Goal: Task Accomplishment & Management: Use online tool/utility

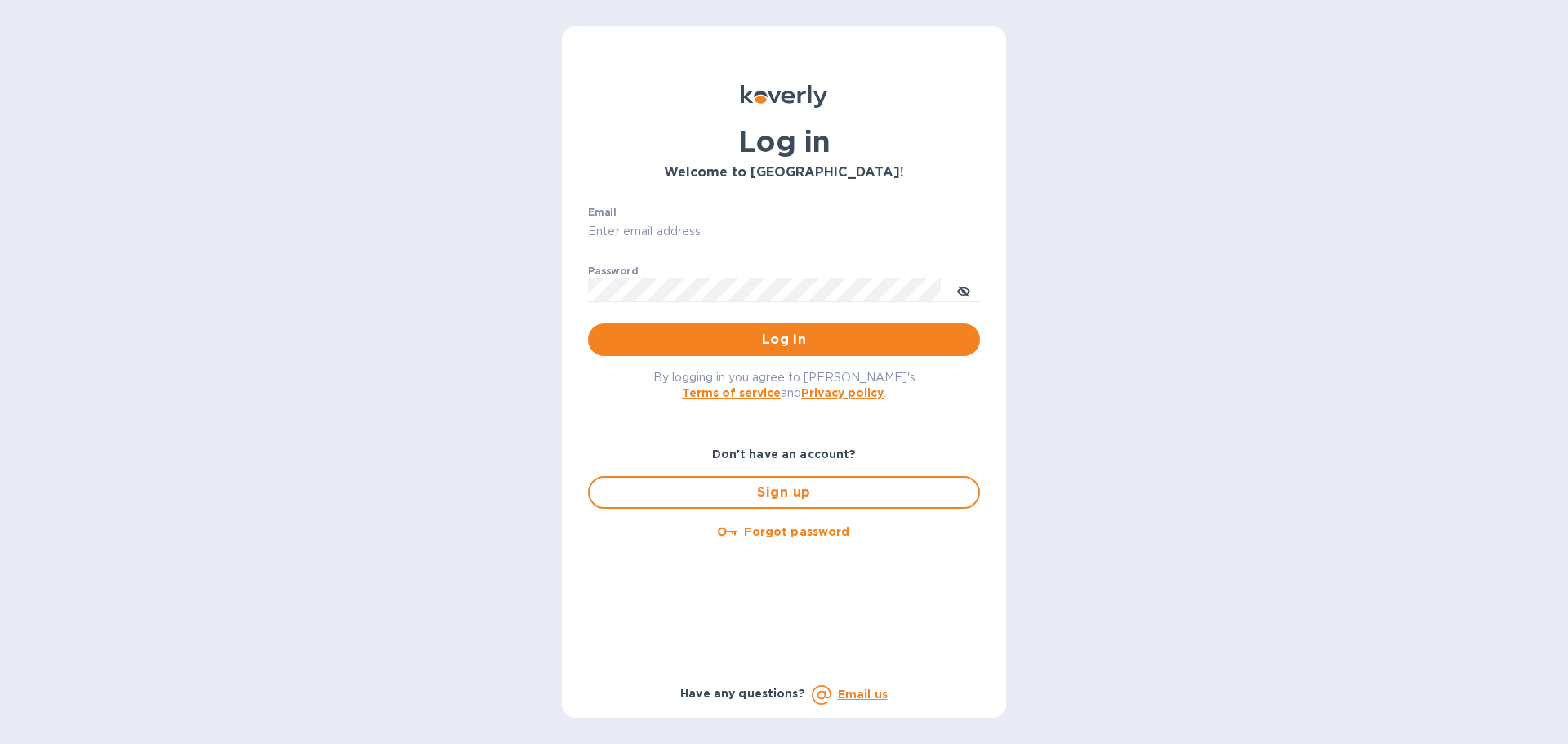
type input "[EMAIL_ADDRESS][DOMAIN_NAME]"
click at [805, 357] on div "By logging in you agree to Koverly's Terms of service and Privacy policy ." at bounding box center [784, 384] width 418 height 57
click at [806, 344] on span "Log in" at bounding box center [784, 340] width 366 height 19
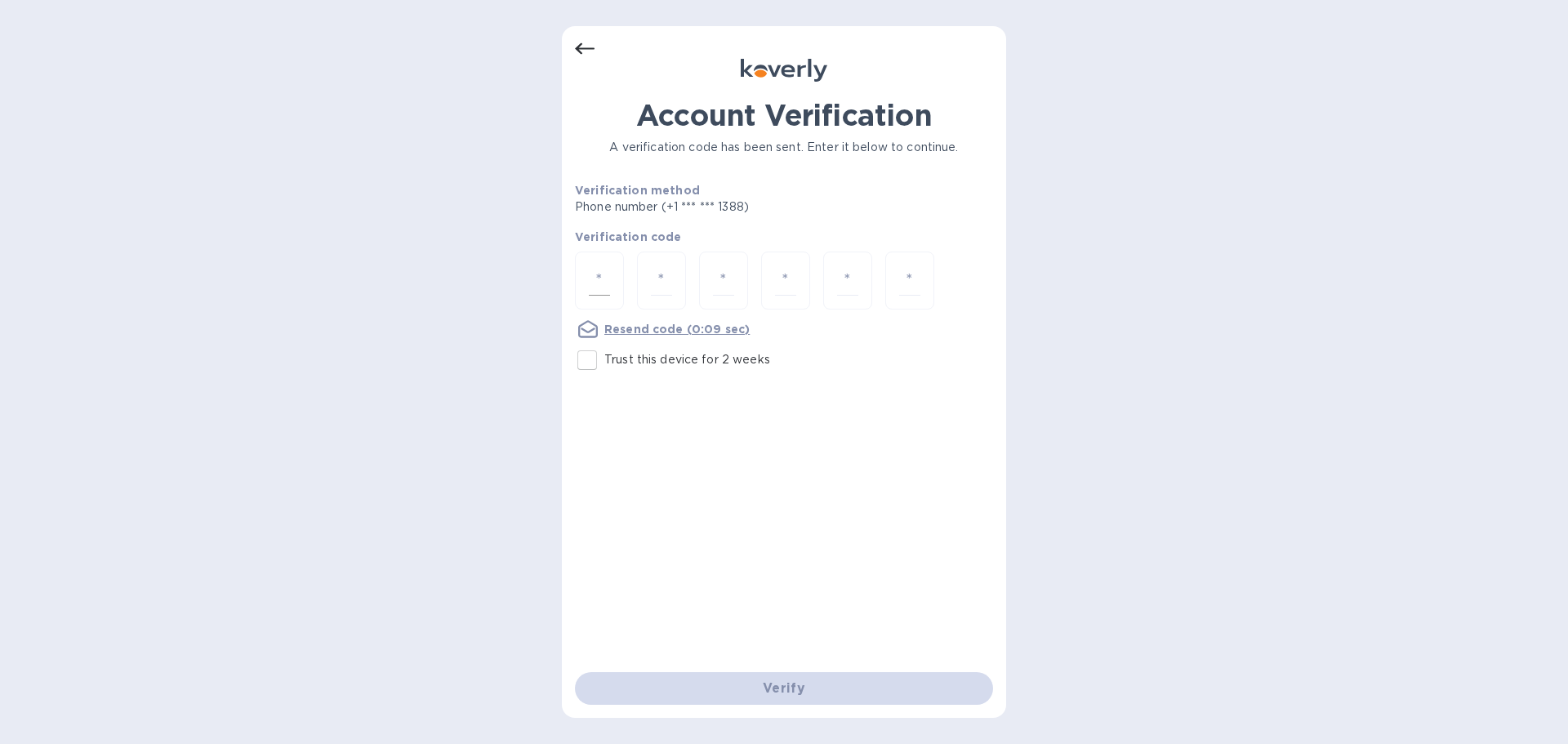
click at [592, 286] on input "number" at bounding box center [599, 280] width 21 height 31
click at [587, 361] on input "Trust this device for 2 weeks" at bounding box center [587, 360] width 34 height 34
checkbox input "true"
click at [603, 277] on input "number" at bounding box center [599, 280] width 21 height 31
type input "2"
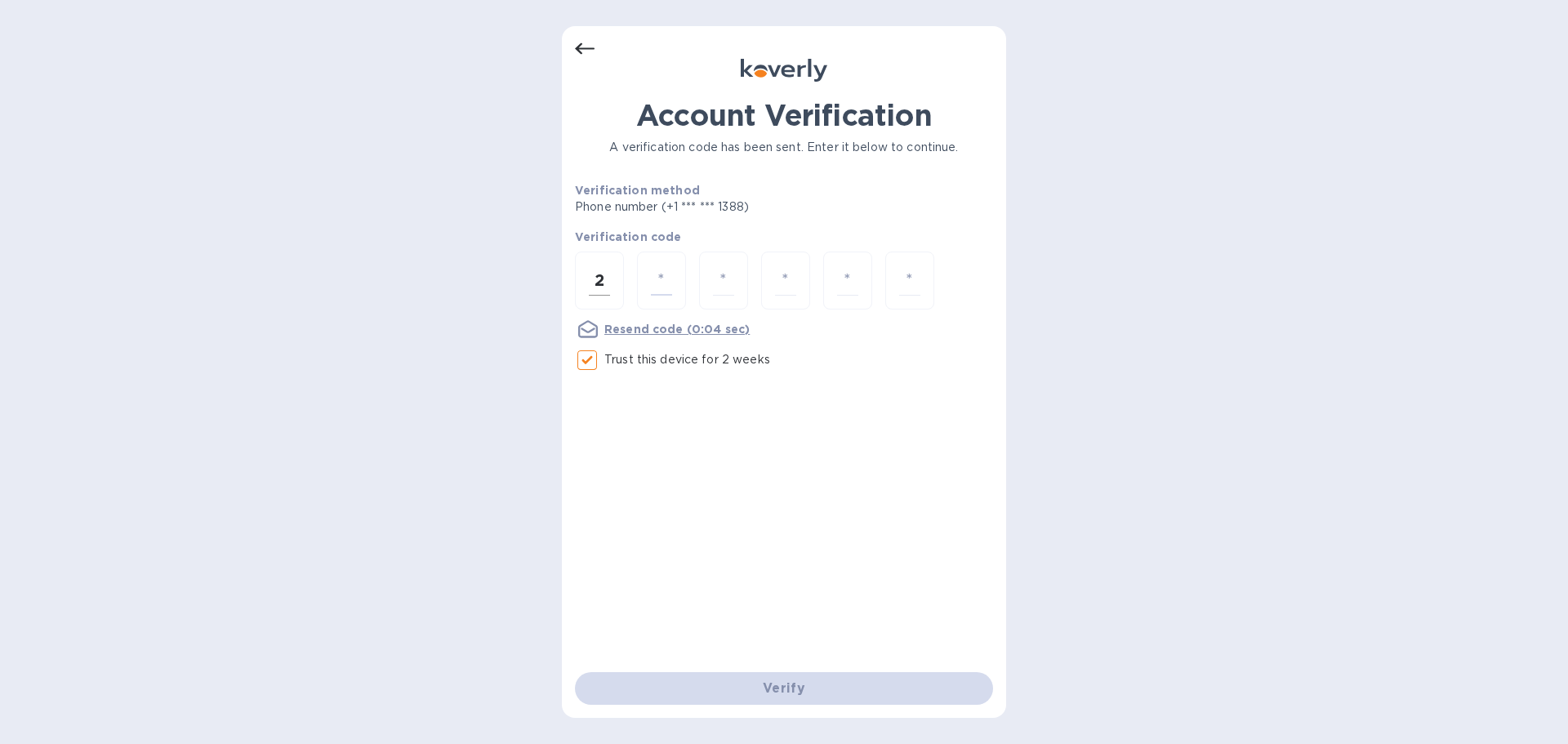
type input "9"
type input "2"
type input "6"
type input "4"
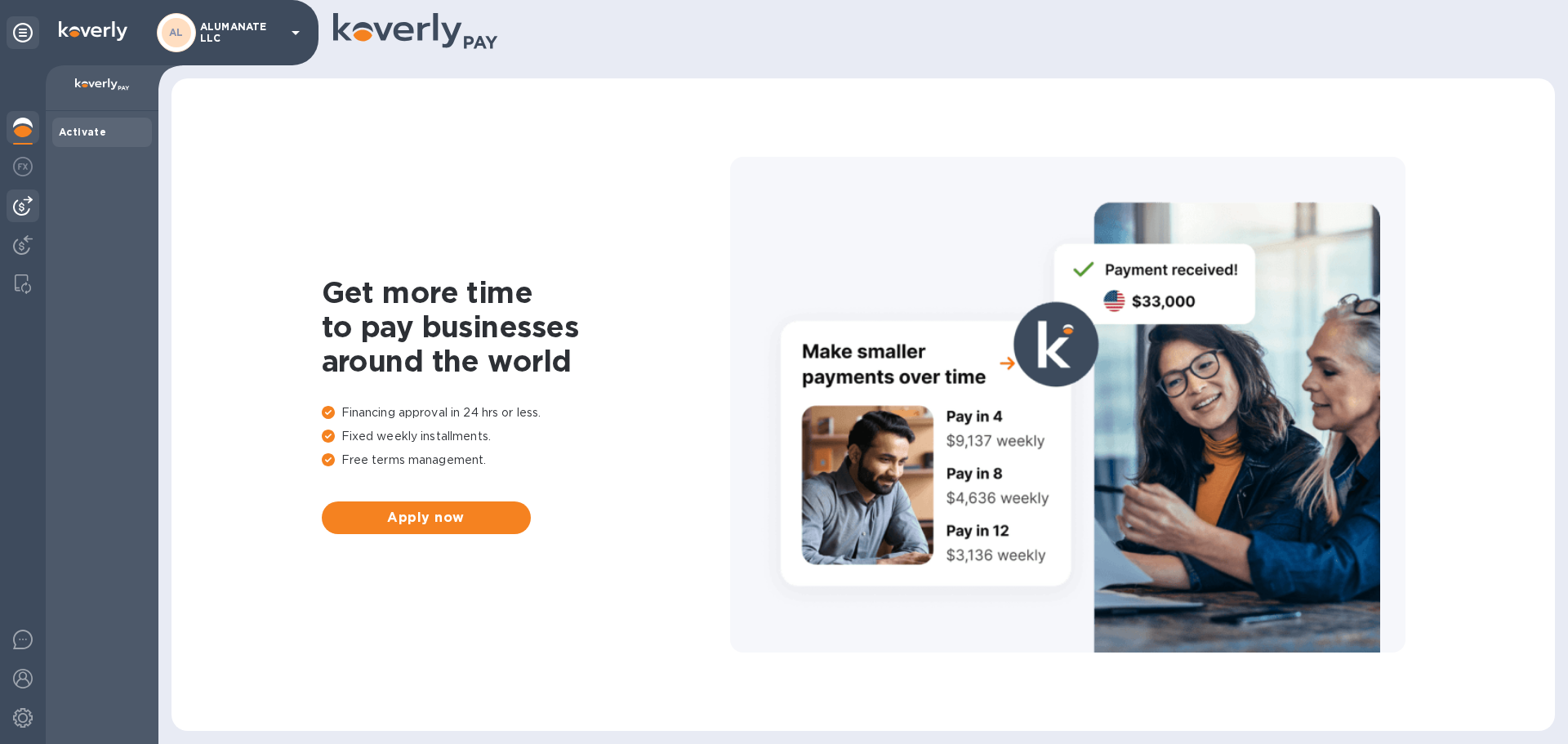
click at [32, 200] on img at bounding box center [23, 206] width 19 height 19
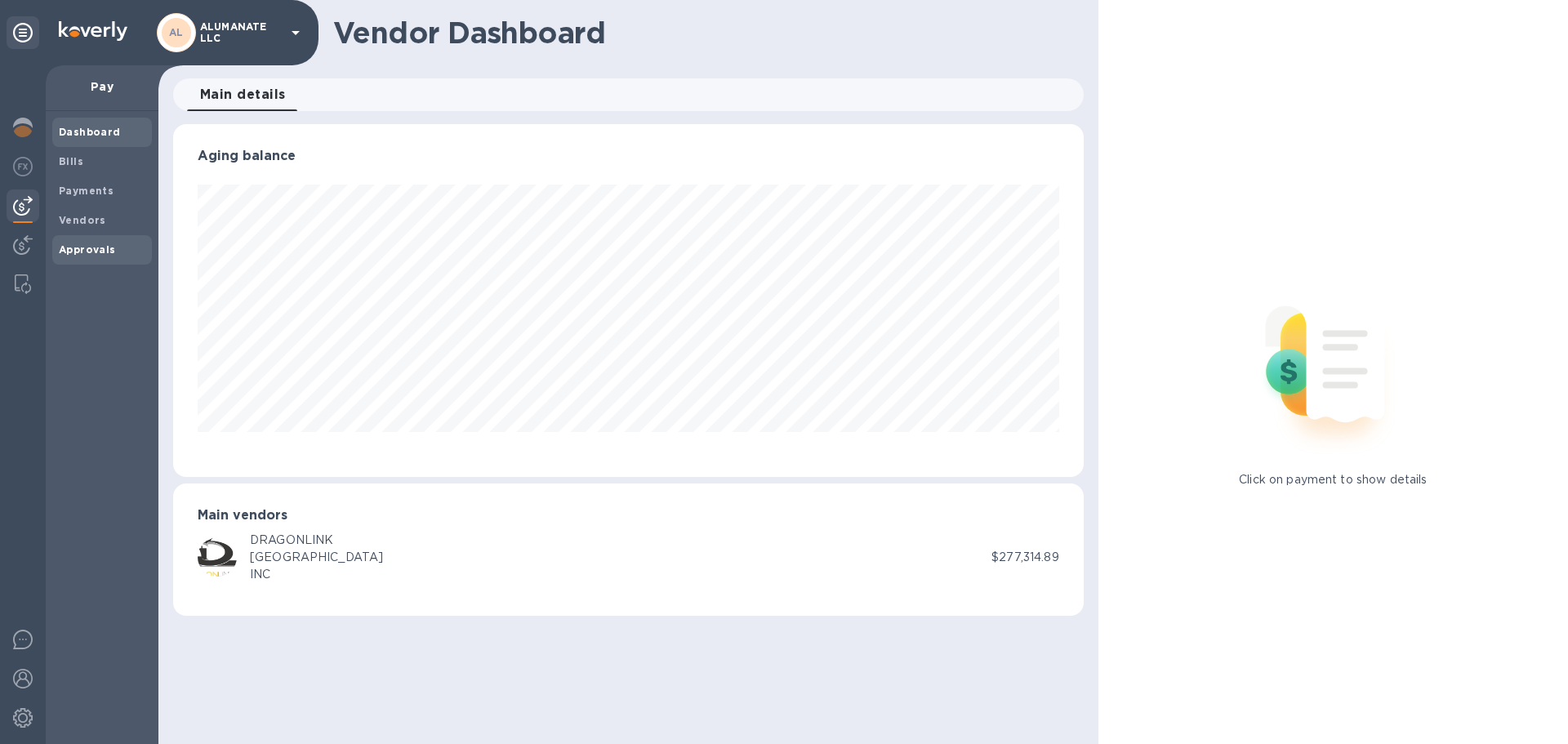
scroll to position [353, 910]
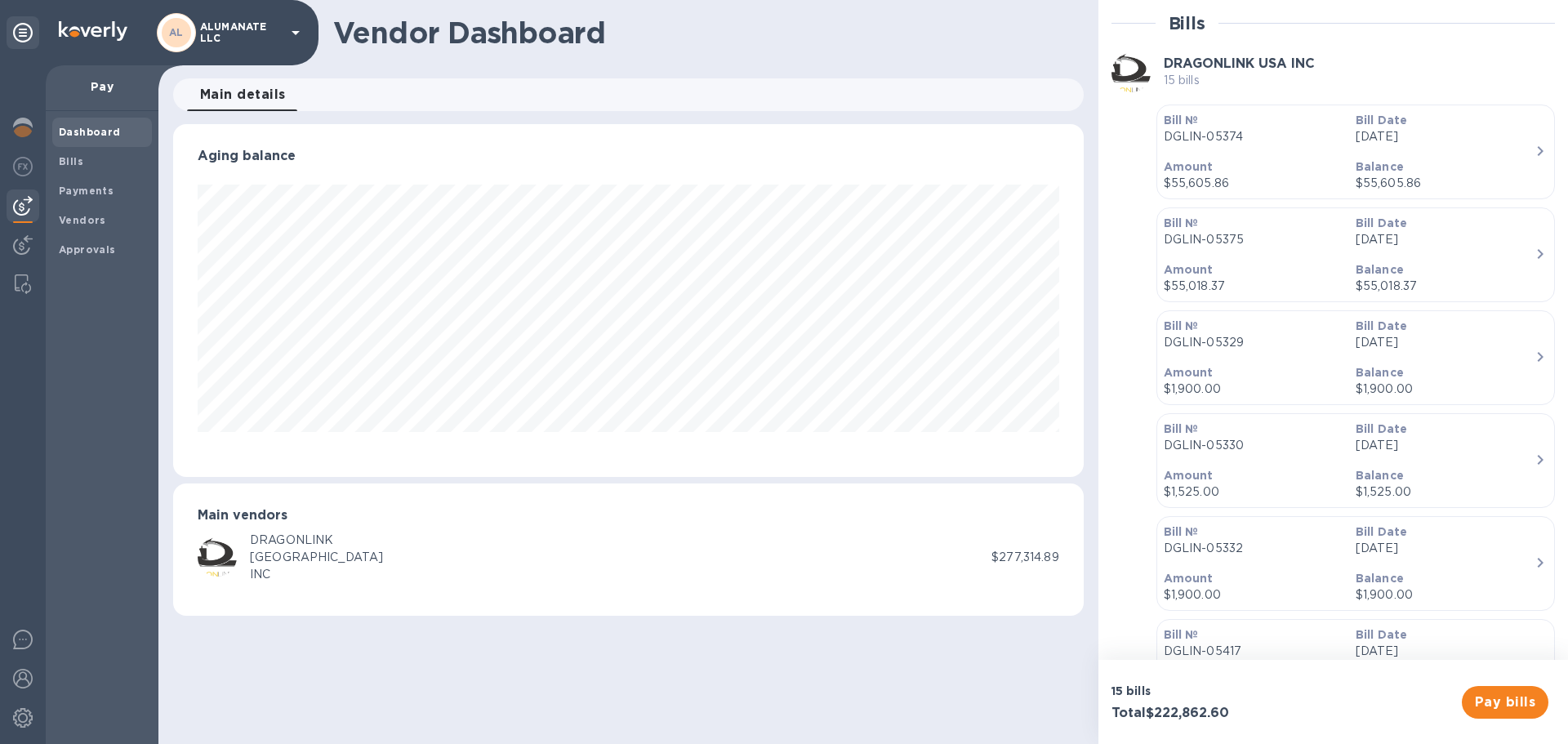
click at [25, 211] on img at bounding box center [23, 206] width 19 height 19
click at [22, 240] on img at bounding box center [23, 245] width 19 height 19
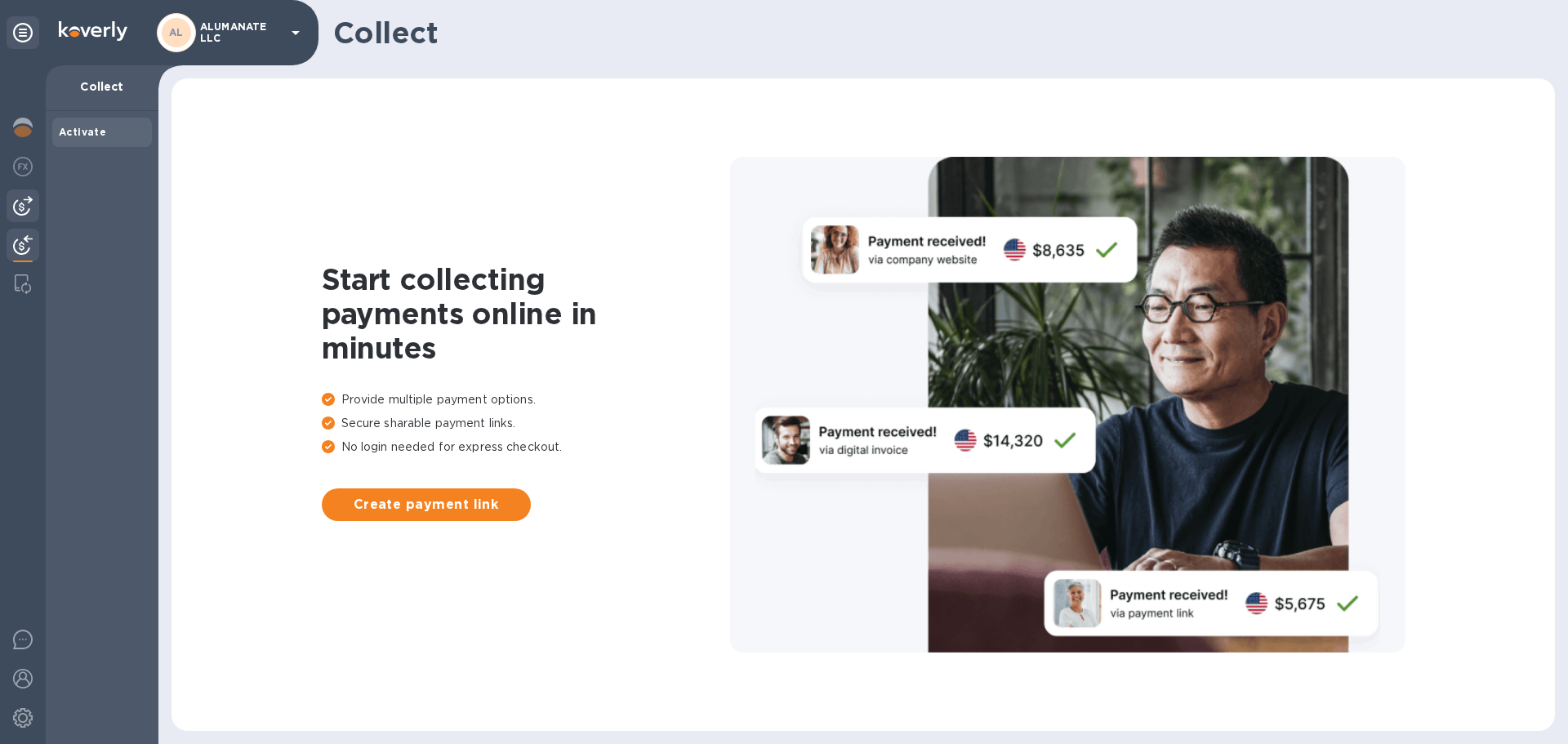
click at [21, 205] on img at bounding box center [23, 206] width 19 height 19
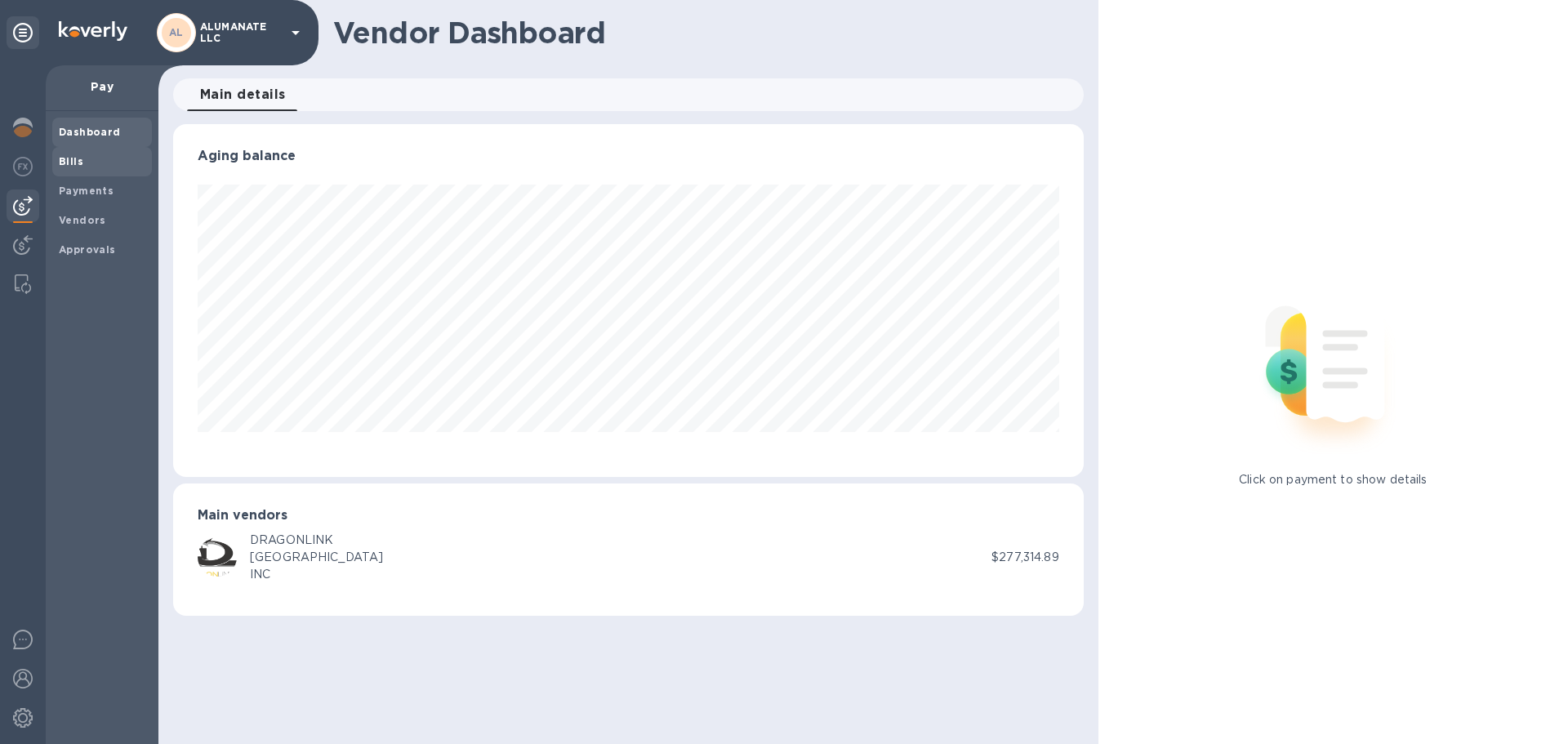
scroll to position [353, 910]
click at [77, 166] on b "Bills" at bounding box center [71, 161] width 24 height 12
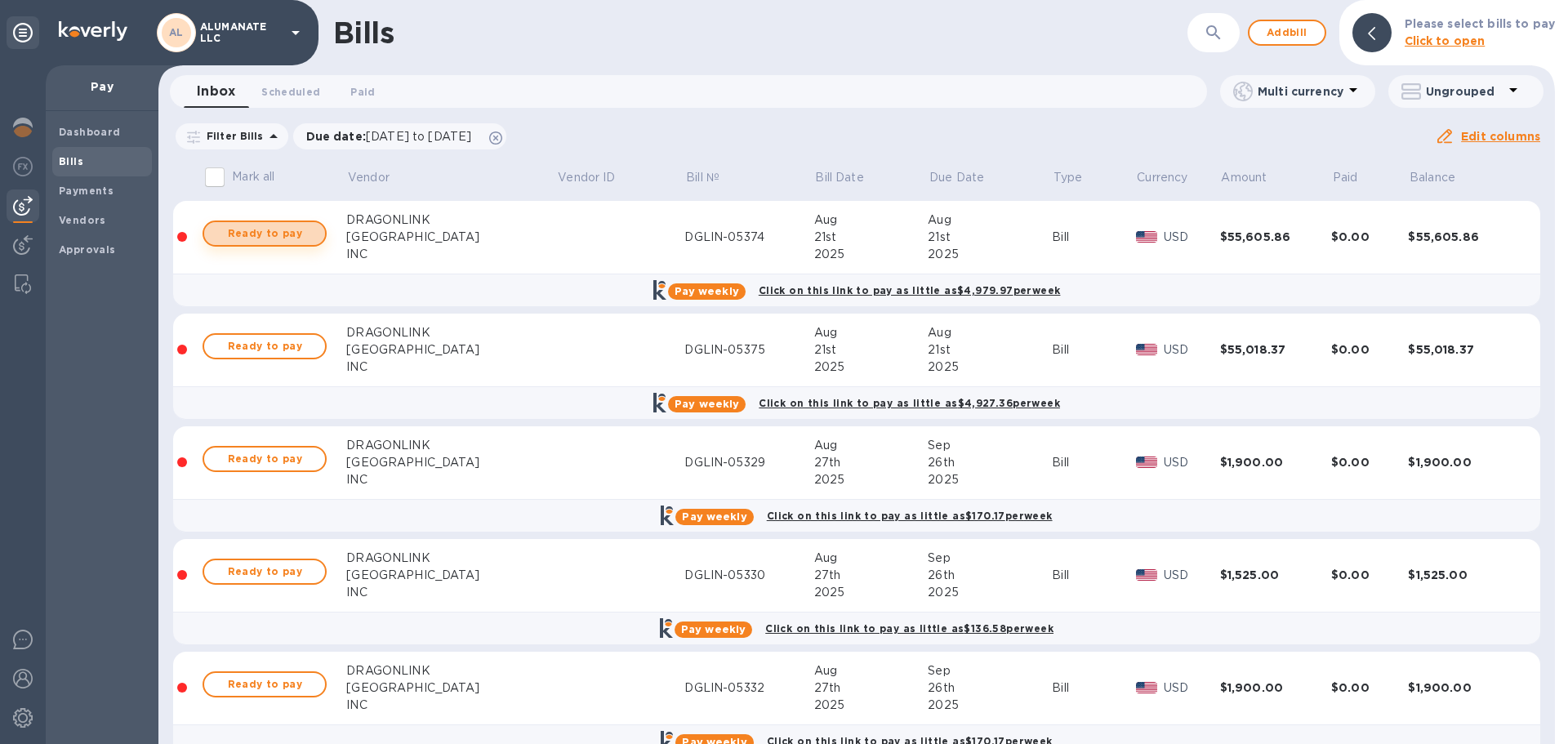
click at [260, 232] on span "Ready to pay" at bounding box center [264, 234] width 94 height 19
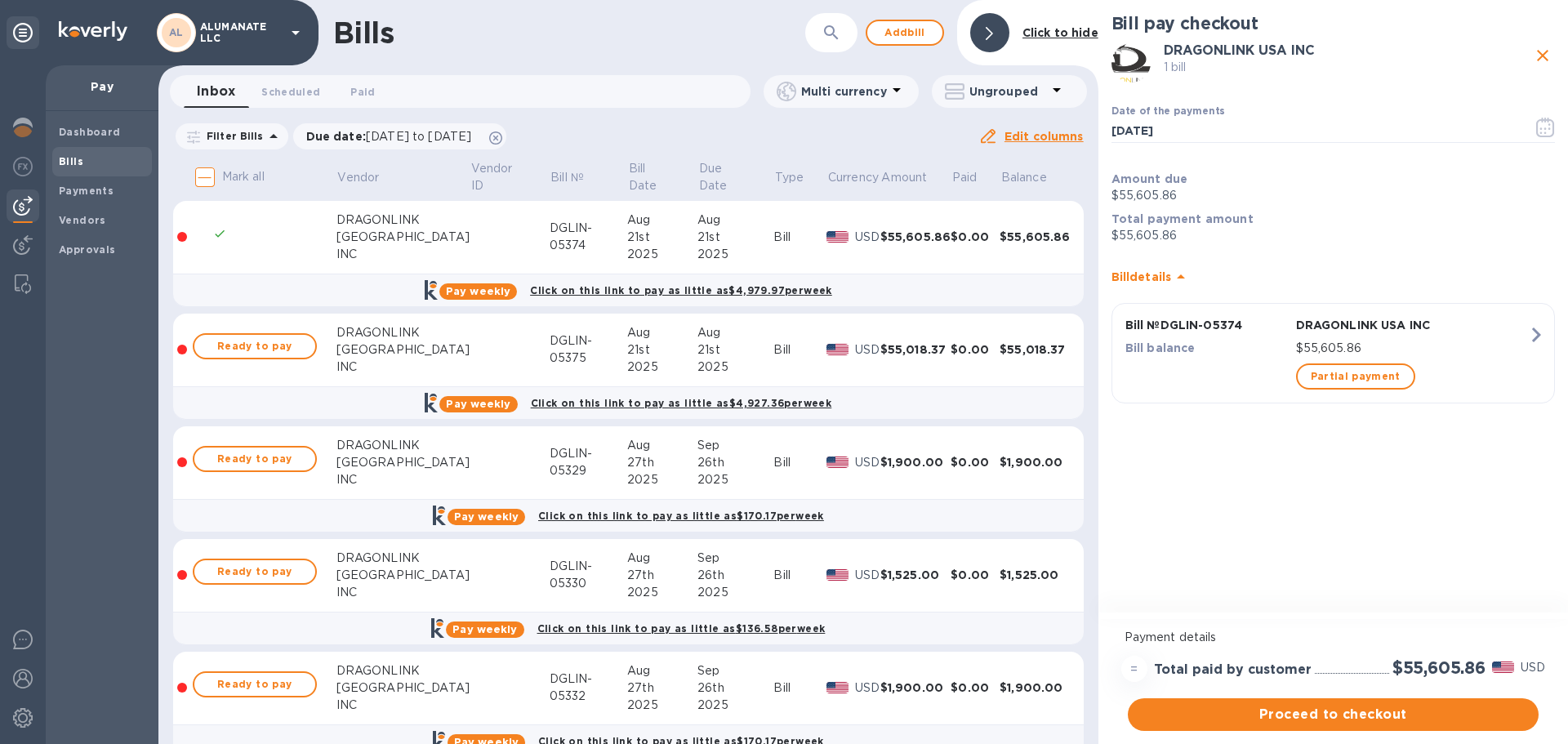
click at [262, 233] on p "In checkout" at bounding box center [266, 235] width 63 height 14
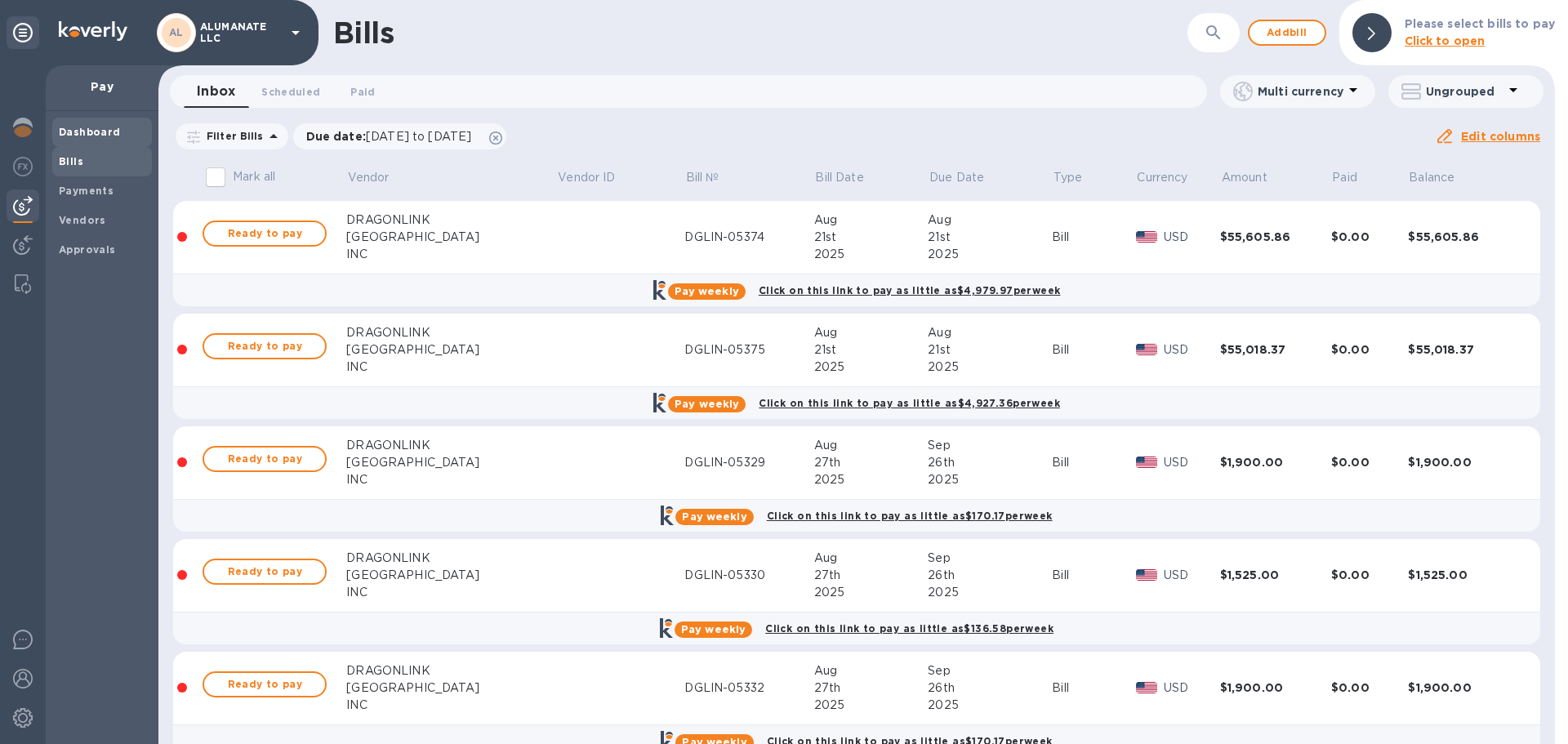
click at [94, 133] on b "Dashboard" at bounding box center [89, 132] width 62 height 12
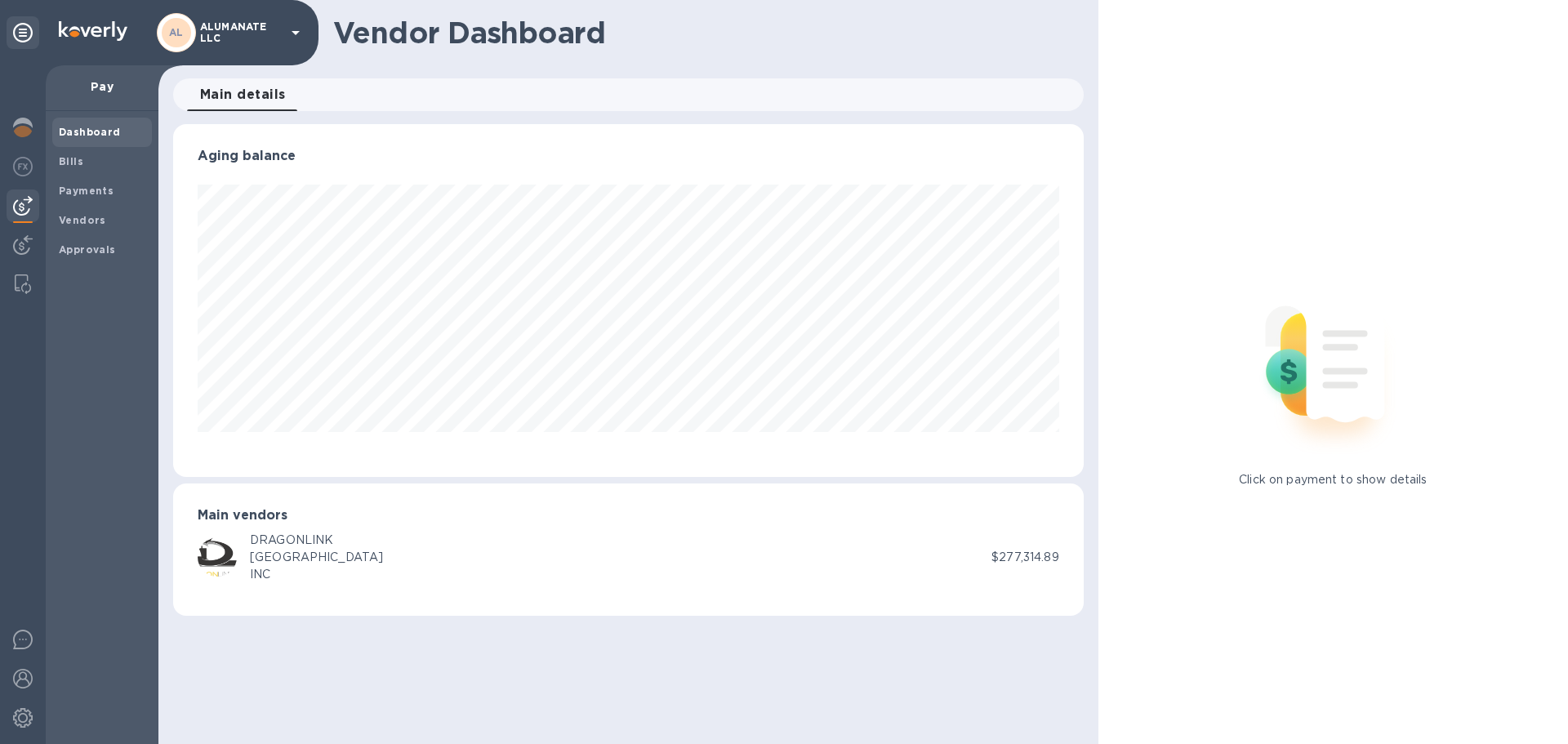
scroll to position [353, 910]
click at [812, 654] on div "Vendor Dashboard Main details 0 Aging balance Main vendors DRAGONLINK USA INC $…" at bounding box center [628, 372] width 941 height 744
click at [702, 445] on div at bounding box center [628, 319] width 862 height 268
click at [990, 683] on div "Vendor Dashboard Main details 0 Aging balance Main vendors DRAGONLINK USA INC $…" at bounding box center [628, 372] width 941 height 744
